Goal: Subscribe to service/newsletter

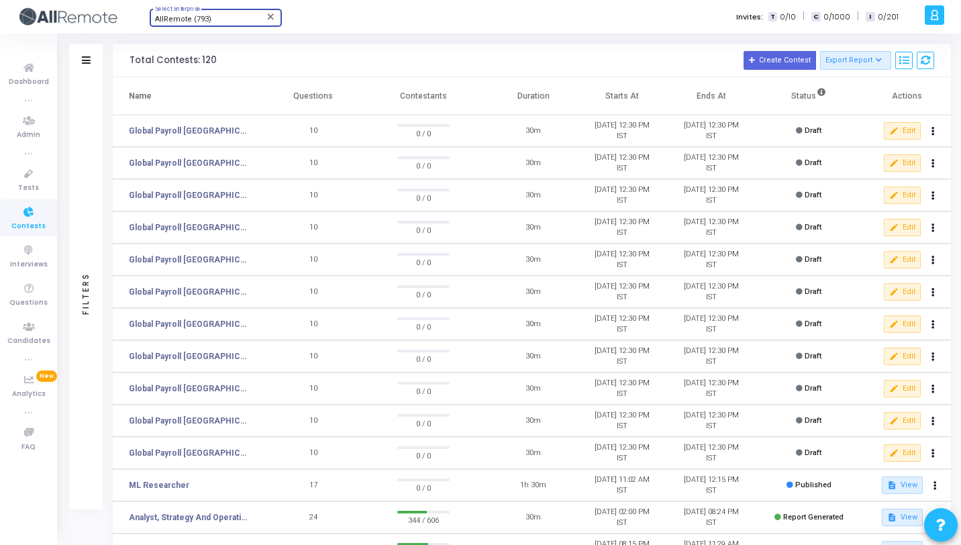
click at [239, 17] on div "AllRemote (793)" at bounding box center [209, 19] width 109 height 8
type input "crayon"
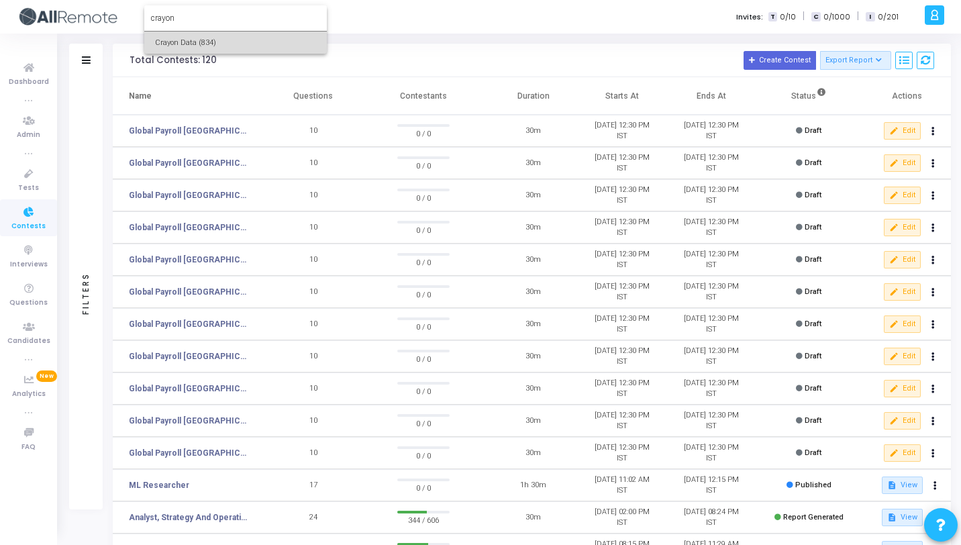
click at [236, 42] on span "Crayon Data (834)" at bounding box center [235, 43] width 161 height 22
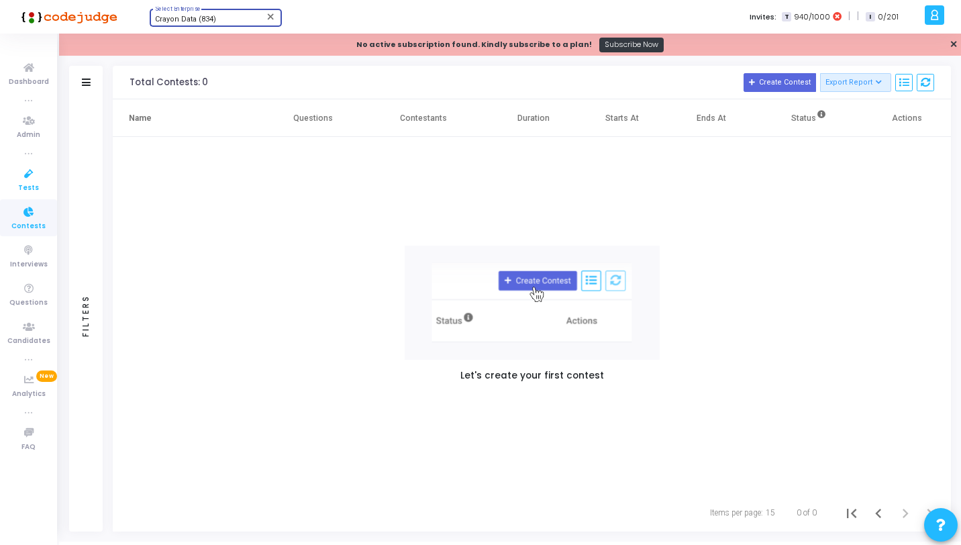
click at [38, 177] on icon at bounding box center [29, 174] width 28 height 17
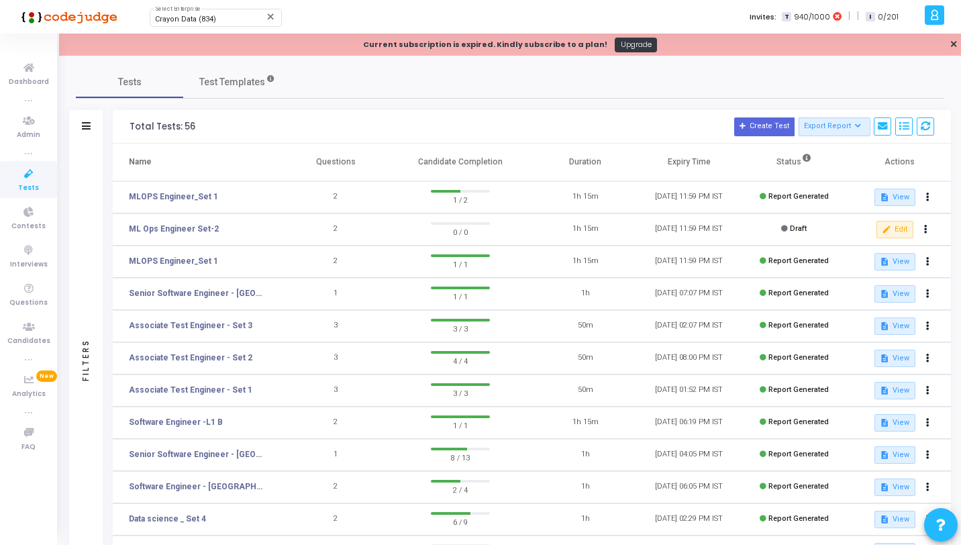
click at [36, 177] on icon at bounding box center [29, 174] width 28 height 17
click at [937, 20] on icon at bounding box center [935, 14] width 10 height 15
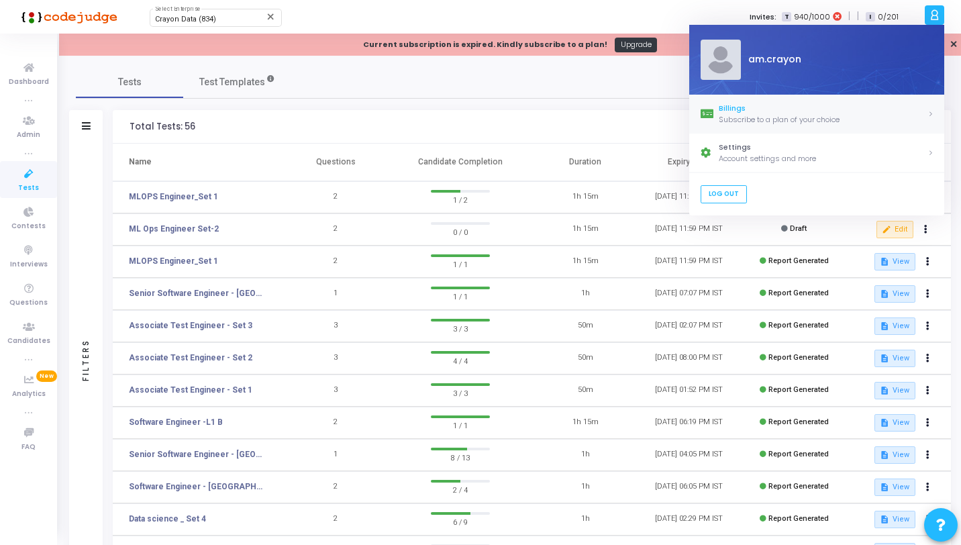
click at [819, 123] on div "Subscribe to a plan of your choice" at bounding box center [823, 119] width 209 height 11
